Goal: Check status: Check status

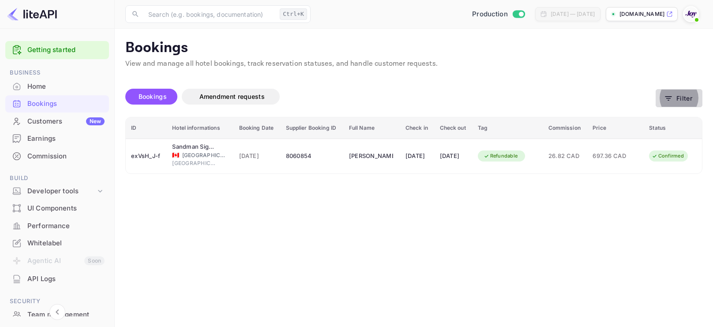
click at [672, 102] on button "Filter" at bounding box center [678, 98] width 47 height 18
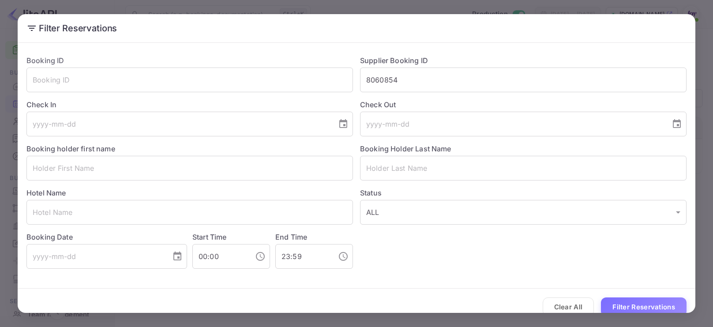
click at [542, 7] on div "Filter Reservations Booking ID ​ Supplier Booking ID 8060854 ​ Check In ​ Check…" at bounding box center [356, 163] width 713 height 327
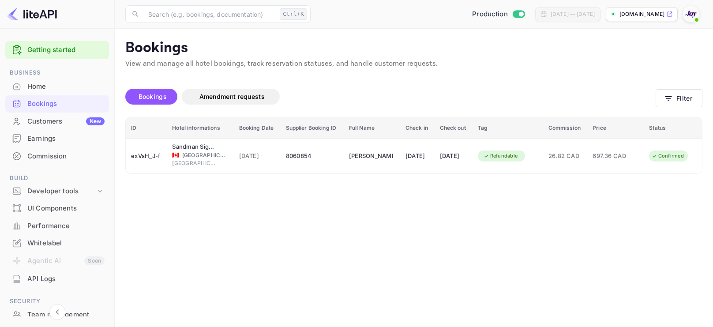
drag, startPoint x: 75, startPoint y: 69, endPoint x: 63, endPoint y: 76, distance: 14.1
click at [63, 76] on span "Business" at bounding box center [57, 73] width 104 height 10
click at [58, 79] on div "Home" at bounding box center [57, 86] width 104 height 17
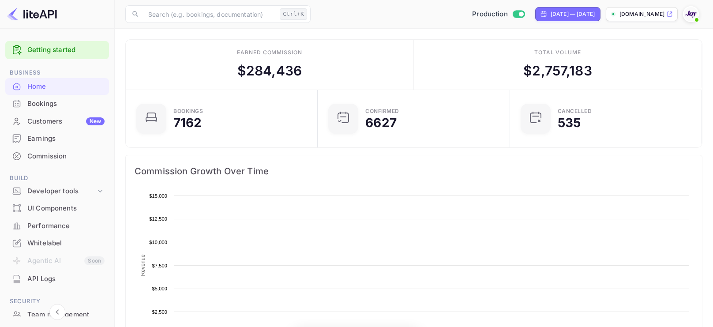
scroll to position [143, 187]
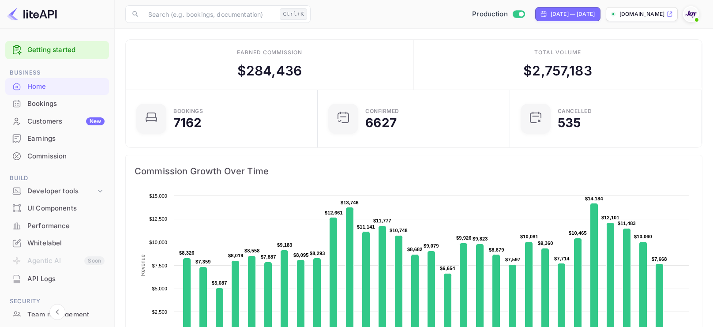
click at [46, 100] on div "Bookings" at bounding box center [65, 104] width 77 height 10
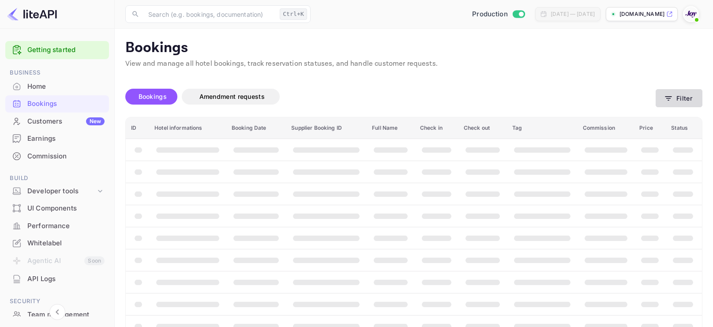
click at [678, 103] on button "Filter" at bounding box center [678, 98] width 47 height 18
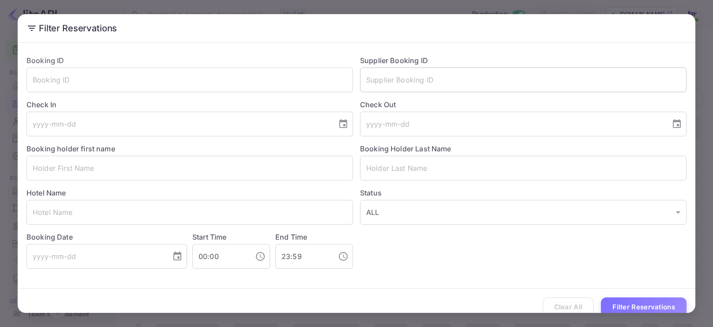
click at [579, 89] on input "text" at bounding box center [523, 79] width 326 height 25
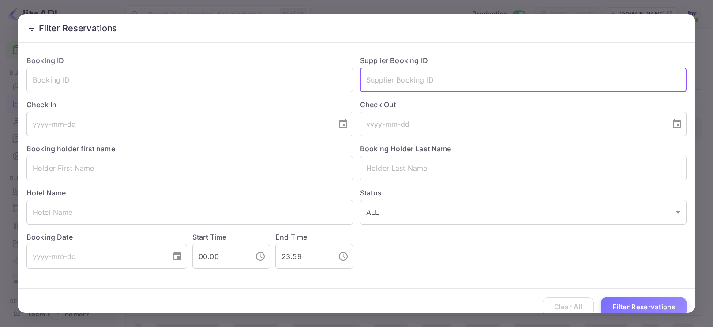
paste input "9271930"
type input "9271930"
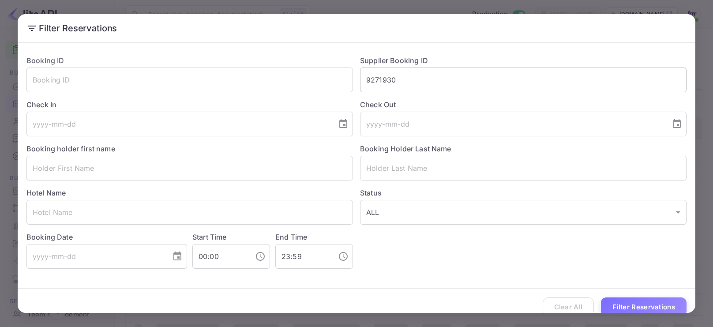
click at [579, 89] on input "9271930" at bounding box center [523, 79] width 326 height 25
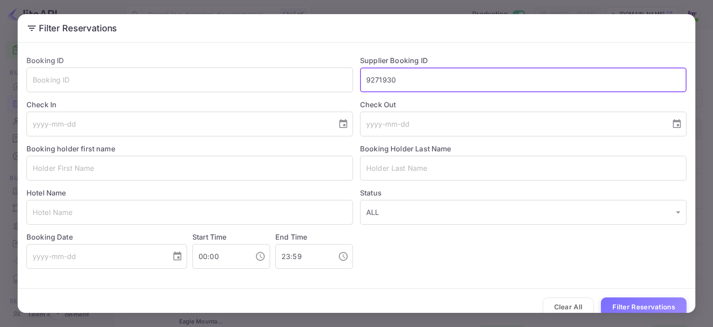
click at [625, 295] on div "Clear All Filter Reservations" at bounding box center [356, 306] width 677 height 37
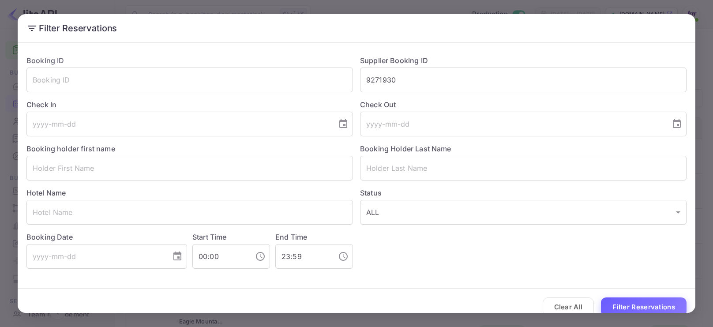
click at [627, 300] on button "Filter Reservations" at bounding box center [644, 306] width 86 height 19
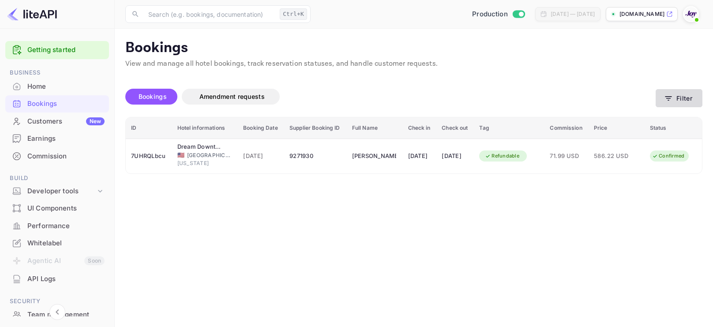
click at [676, 101] on button "Filter" at bounding box center [678, 98] width 47 height 18
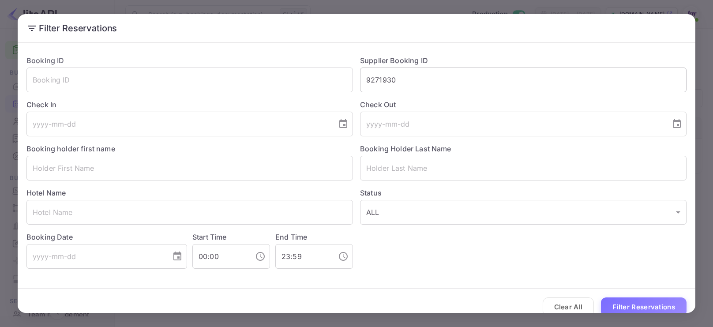
click at [590, 86] on input "9271930" at bounding box center [523, 79] width 326 height 25
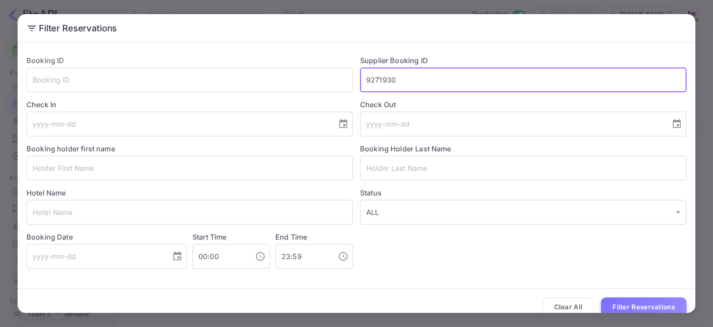
click at [590, 86] on input "9271930" at bounding box center [523, 79] width 326 height 25
click at [224, 168] on input "text" at bounding box center [189, 168] width 326 height 25
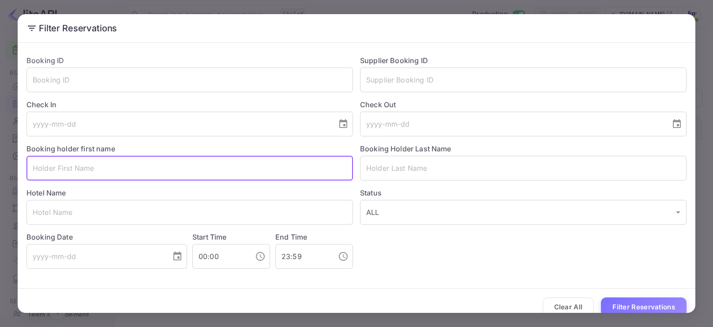
paste input "Annabel"
type input "Annabel"
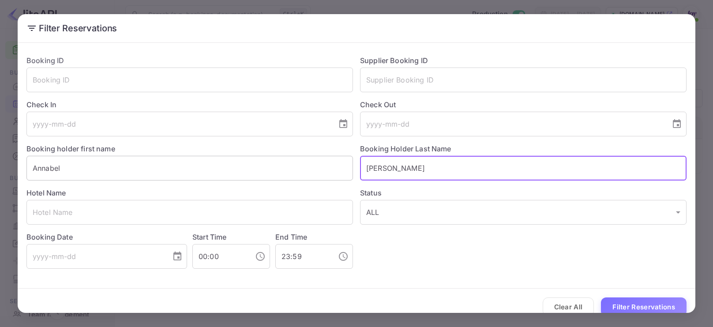
type input "[PERSON_NAME]"
click at [601, 297] on button "Filter Reservations" at bounding box center [644, 306] width 86 height 19
click at [333, 169] on input "Annabel" at bounding box center [189, 168] width 326 height 25
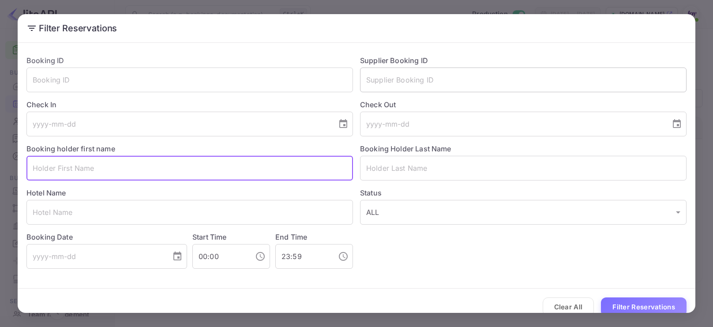
click at [458, 75] on input "text" at bounding box center [523, 79] width 326 height 25
paste input "9076944314858"
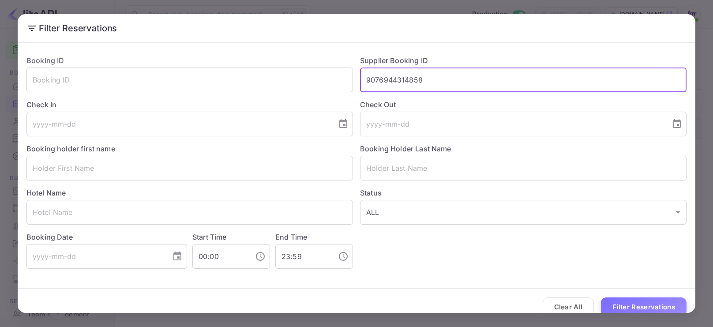
type input "9076944314858"
click at [601, 297] on button "Filter Reservations" at bounding box center [644, 306] width 86 height 19
click at [554, 309] on button "Clear All" at bounding box center [568, 306] width 52 height 19
click at [554, 309] on div "Clear All Filter Reservations" at bounding box center [356, 306] width 677 height 37
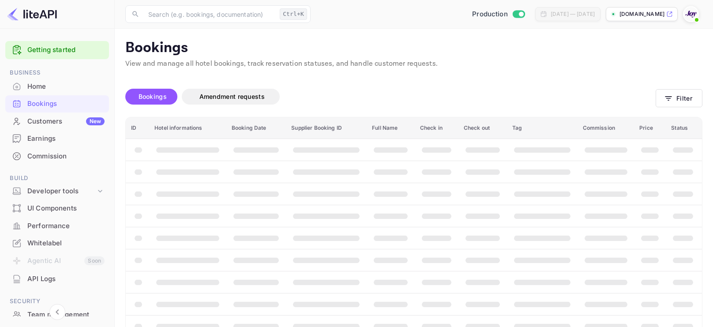
click at [554, 309] on th "booking table" at bounding box center [542, 304] width 71 height 22
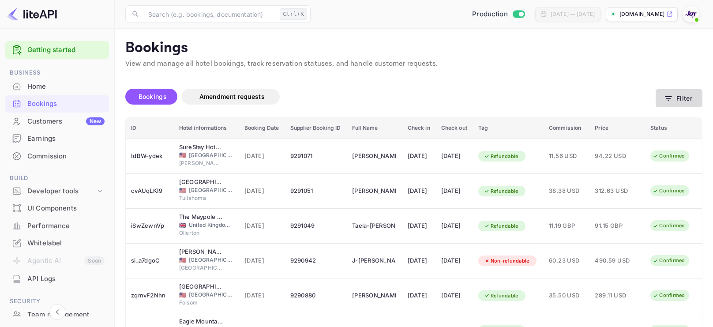
click at [678, 98] on button "Filter" at bounding box center [678, 98] width 47 height 18
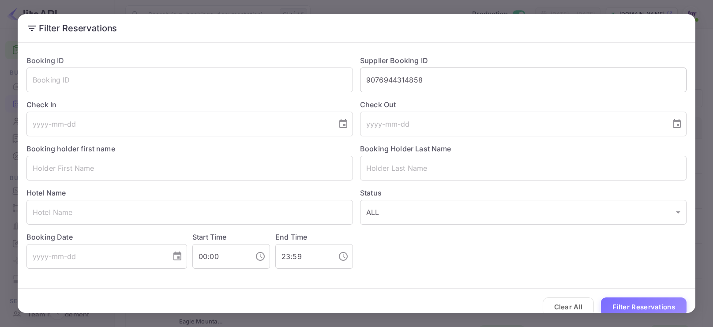
click at [463, 75] on input "9076944314858" at bounding box center [523, 79] width 326 height 25
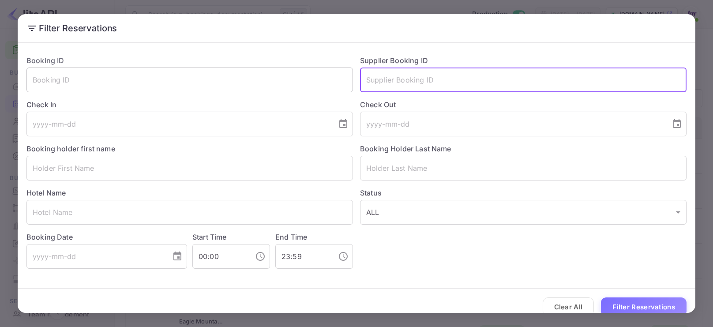
click at [340, 75] on input "text" at bounding box center [189, 79] width 326 height 25
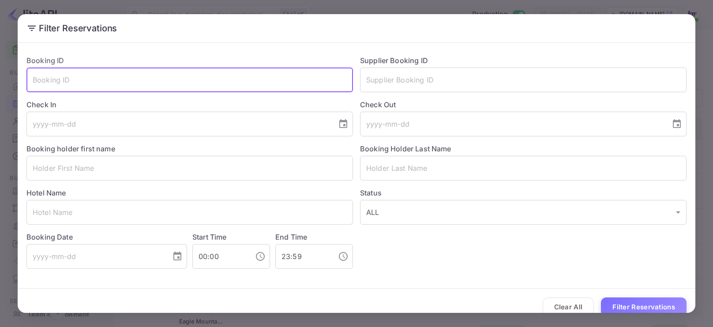
paste input "9076944314858"
type input "9076944314858"
click at [601, 297] on button "Filter Reservations" at bounding box center [644, 306] width 86 height 19
